Goal: Check status: Check status

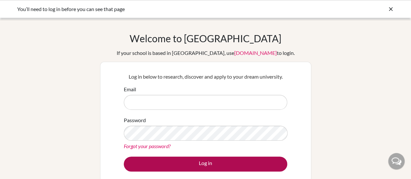
type input "[EMAIL_ADDRESS][DOMAIN_NAME]"
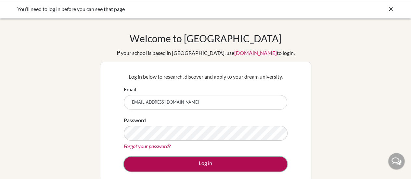
click at [208, 164] on button "Log in" at bounding box center [205, 164] width 163 height 15
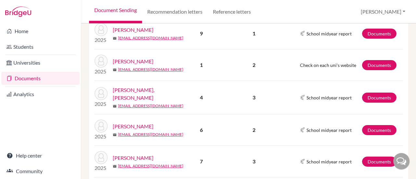
scroll to position [372, 0]
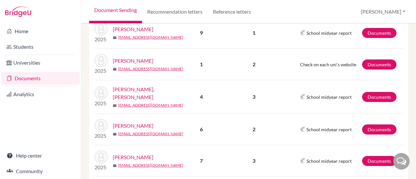
click at [158, 89] on link "[PERSON_NAME], [PERSON_NAME]" at bounding box center [148, 93] width 71 height 16
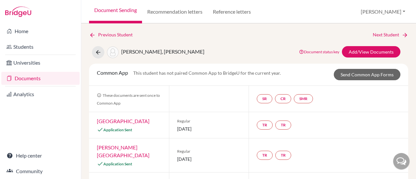
scroll to position [53, 0]
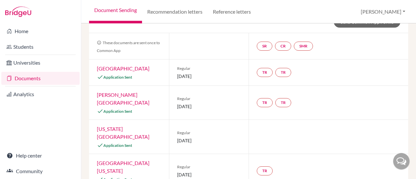
click at [122, 124] on div "[US_STATE] Institute of Technology Application Sent" at bounding box center [129, 137] width 80 height 34
click at [120, 126] on link "[US_STATE][GEOGRAPHIC_DATA]" at bounding box center [123, 133] width 53 height 14
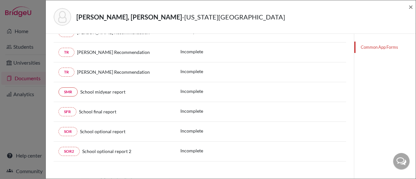
scroll to position [148, 0]
